Goal: Task Accomplishment & Management: Use online tool/utility

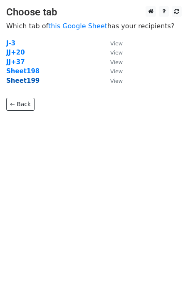
click at [29, 83] on strong "Sheet199" at bounding box center [22, 80] width 33 height 7
click at [27, 84] on strong "Sheet199" at bounding box center [22, 80] width 33 height 7
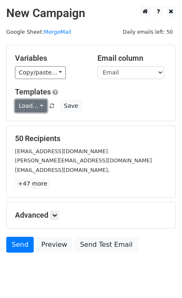
click at [38, 108] on link "Load..." at bounding box center [31, 105] width 32 height 13
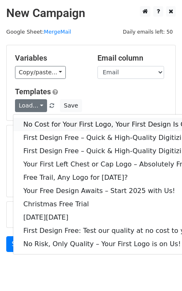
drag, startPoint x: 47, startPoint y: 123, endPoint x: 10, endPoint y: 123, distance: 37.0
click at [47, 123] on link "No Cost for Your First Logo, Your First Design Is On Us!" at bounding box center [113, 124] width 200 height 13
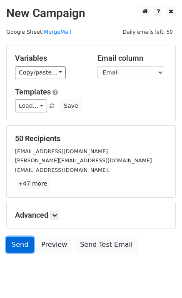
click at [15, 240] on link "Send" at bounding box center [19, 245] width 27 height 16
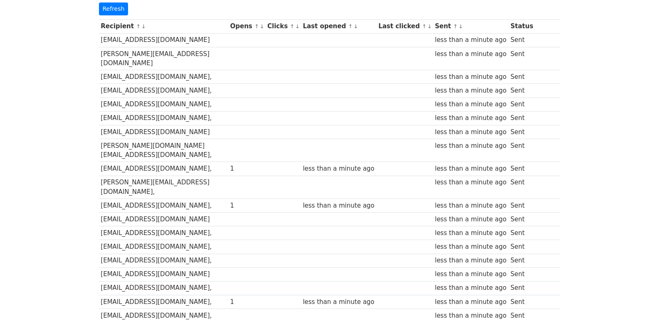
scroll to position [29, 0]
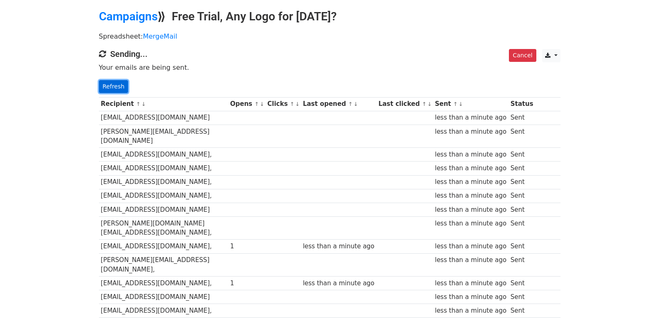
click at [114, 86] on link "Refresh" at bounding box center [114, 86] width 30 height 13
